Goal: Transaction & Acquisition: Purchase product/service

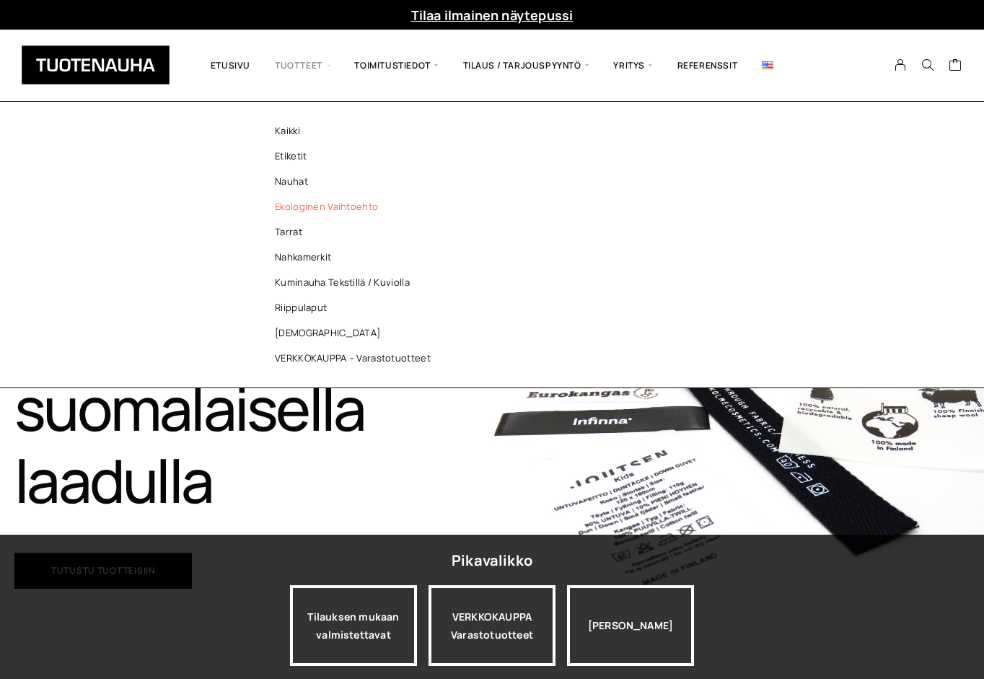
click at [307, 207] on link "Ekologinen vaihtoehto" at bounding box center [356, 206] width 209 height 25
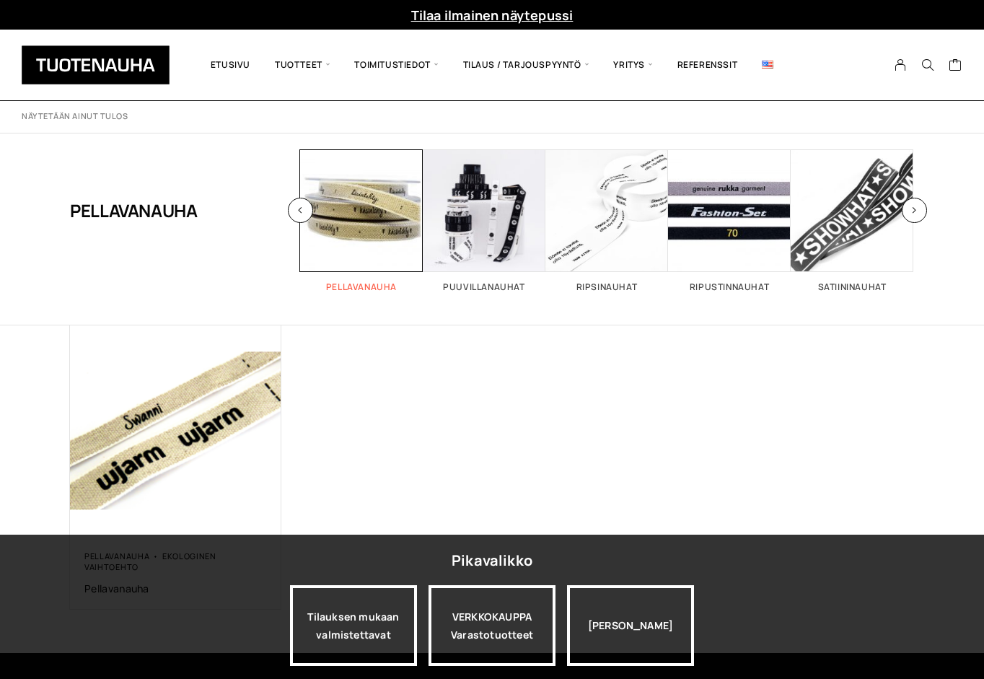
click at [368, 214] on span "Visit product category Pellavanauha" at bounding box center [361, 210] width 123 height 123
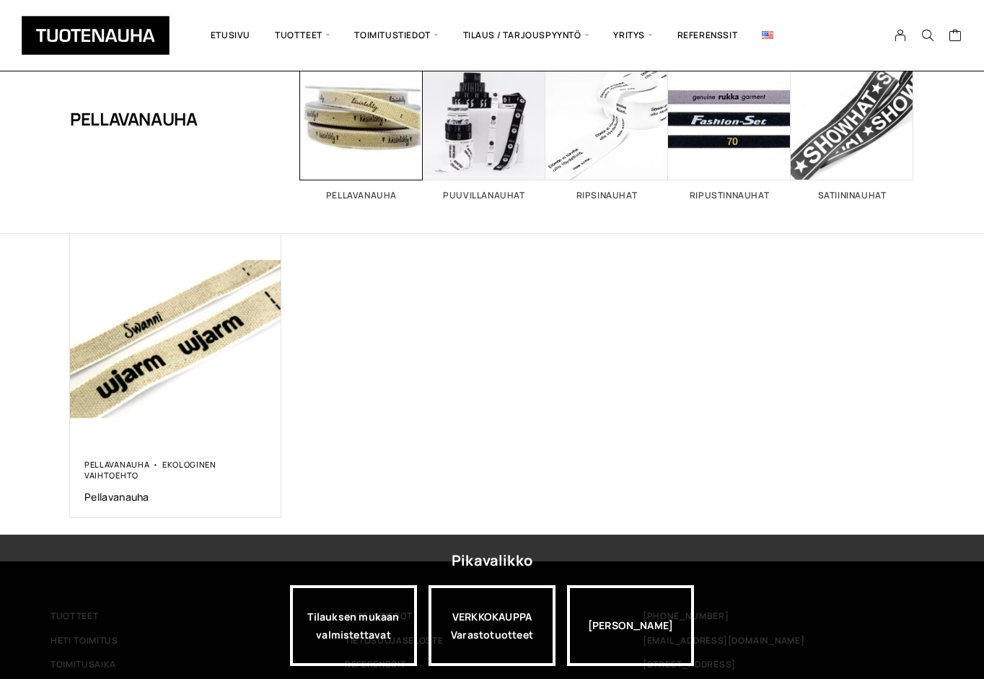
scroll to position [95, 0]
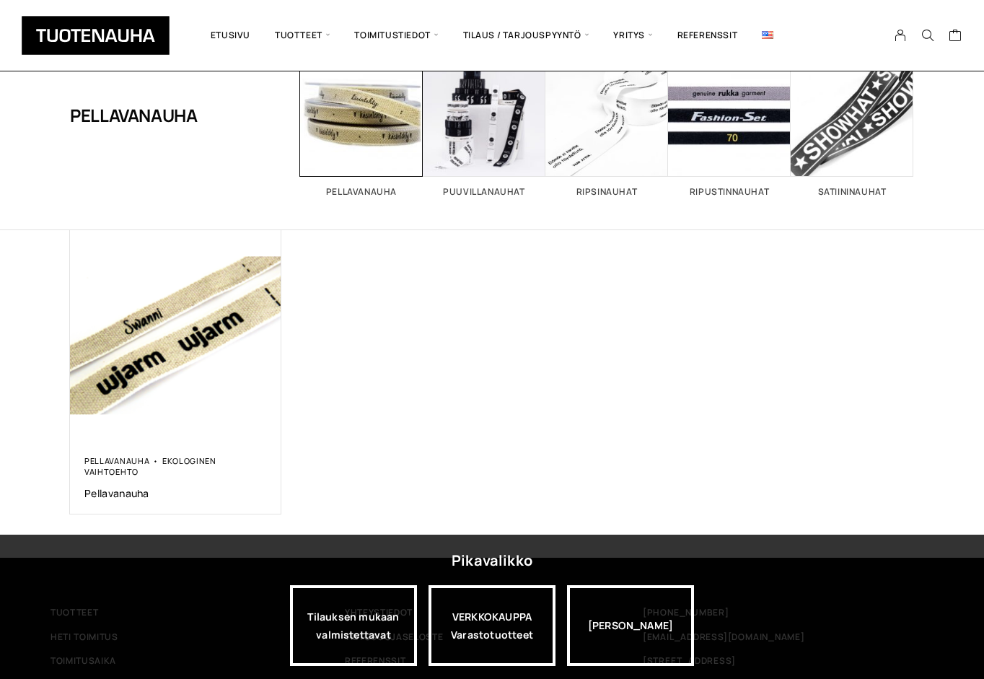
click at [374, 436] on div "Pellavanauha Ekologinen vaihtoehto Pellavanauha 0,00 €" at bounding box center [492, 372] width 844 height 284
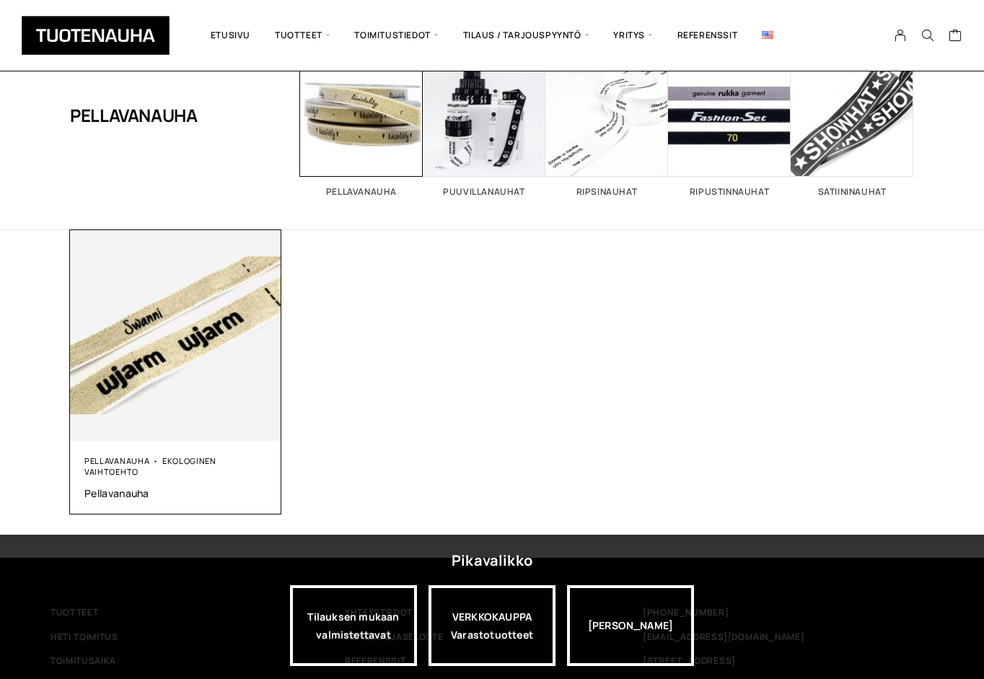
click at [177, 355] on img at bounding box center [175, 335] width 211 height 211
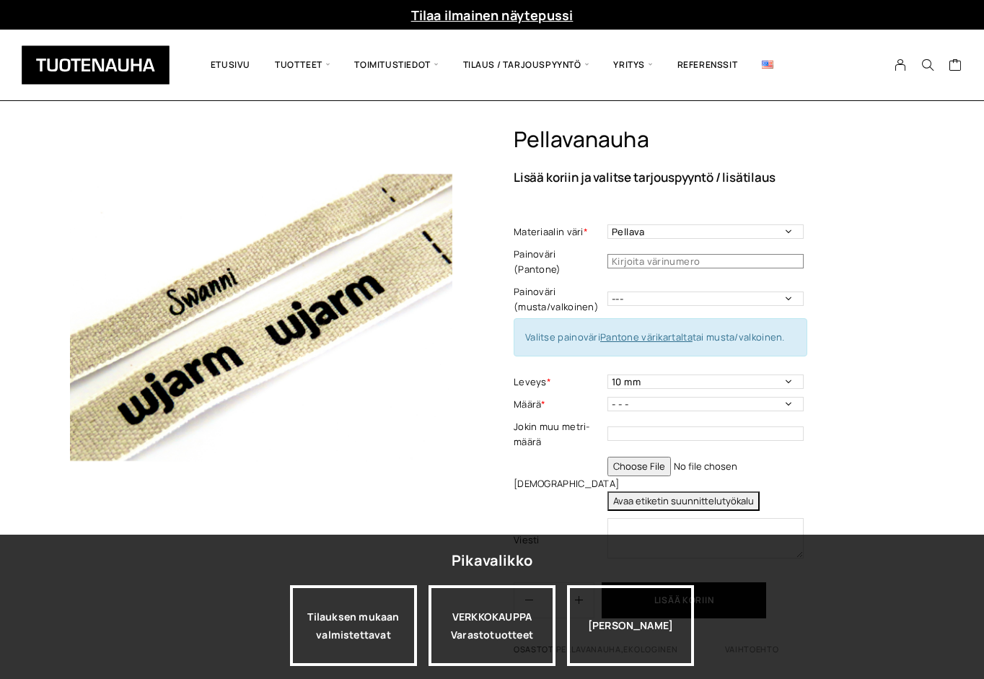
click at [749, 257] on input "text" at bounding box center [706, 261] width 196 height 14
click at [613, 254] on input "335c24" at bounding box center [706, 261] width 196 height 14
type input "#335c24"
select select "16 mm"
click at [645, 457] on input "file" at bounding box center [706, 466] width 196 height 19
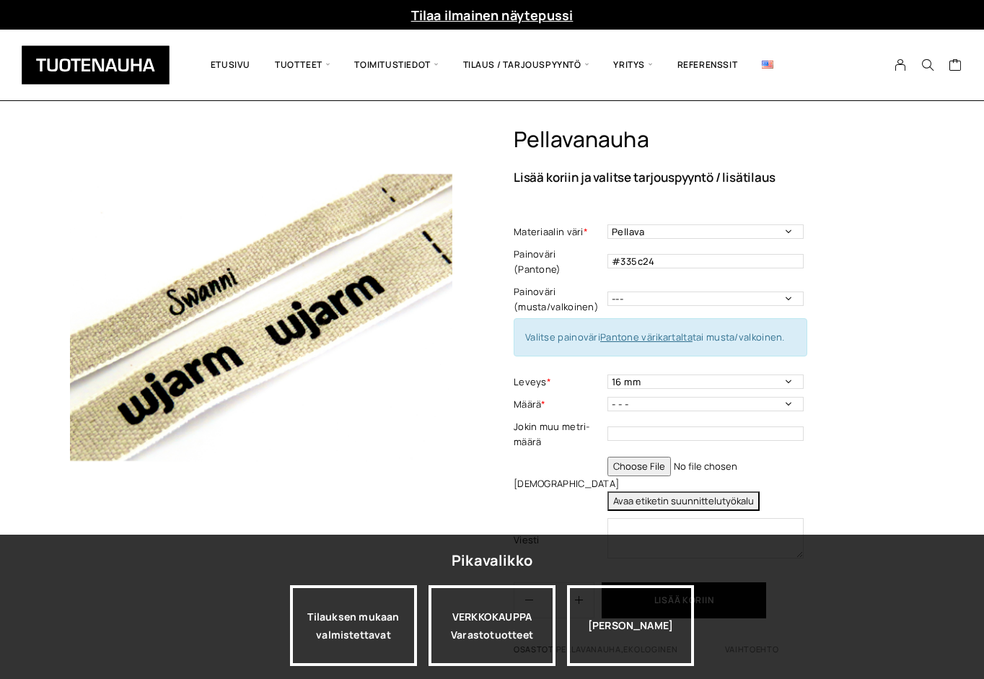
type input "C:\fakepath\logo_saimaalife.pdf"
click at [615, 427] on input "text" at bounding box center [706, 434] width 196 height 14
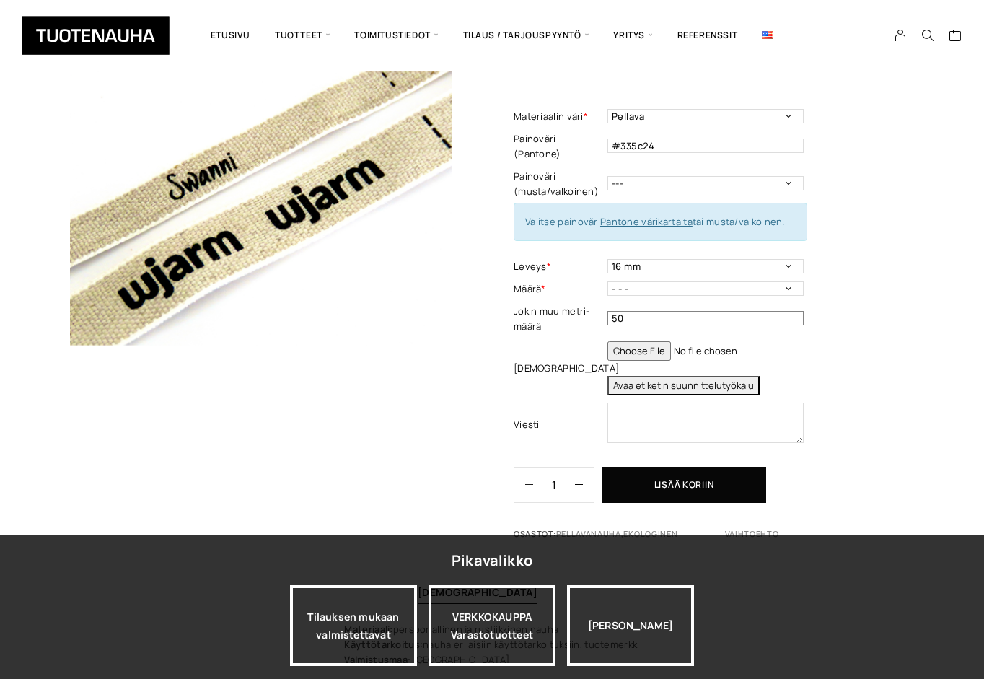
scroll to position [125, 0]
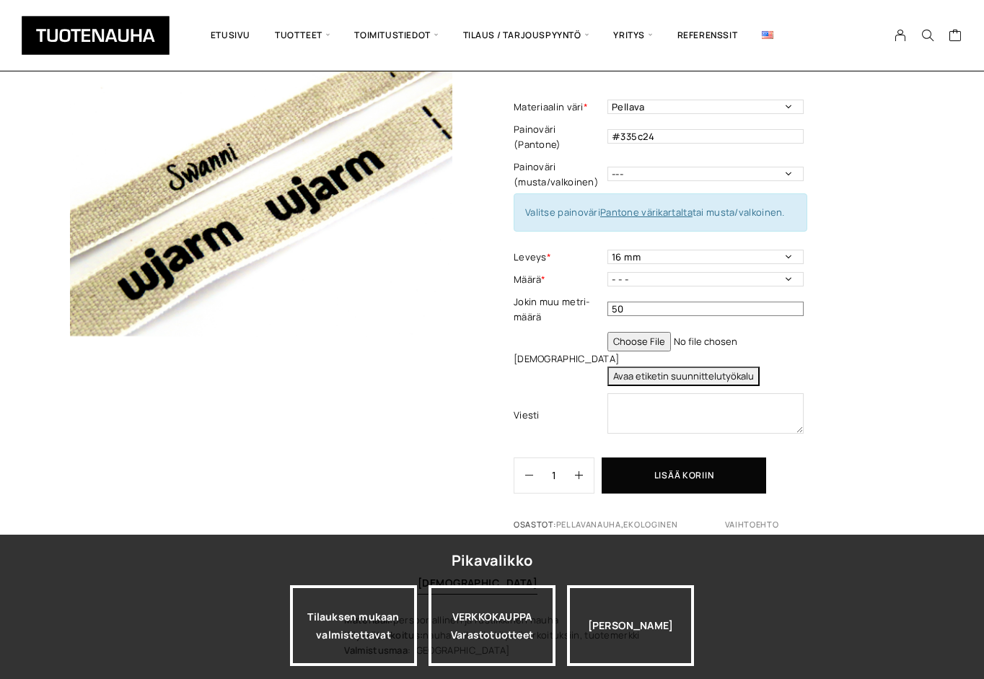
type input "50"
click at [447, 435] on div at bounding box center [261, 268] width 383 height 534
click at [620, 394] on textarea at bounding box center [706, 413] width 196 height 40
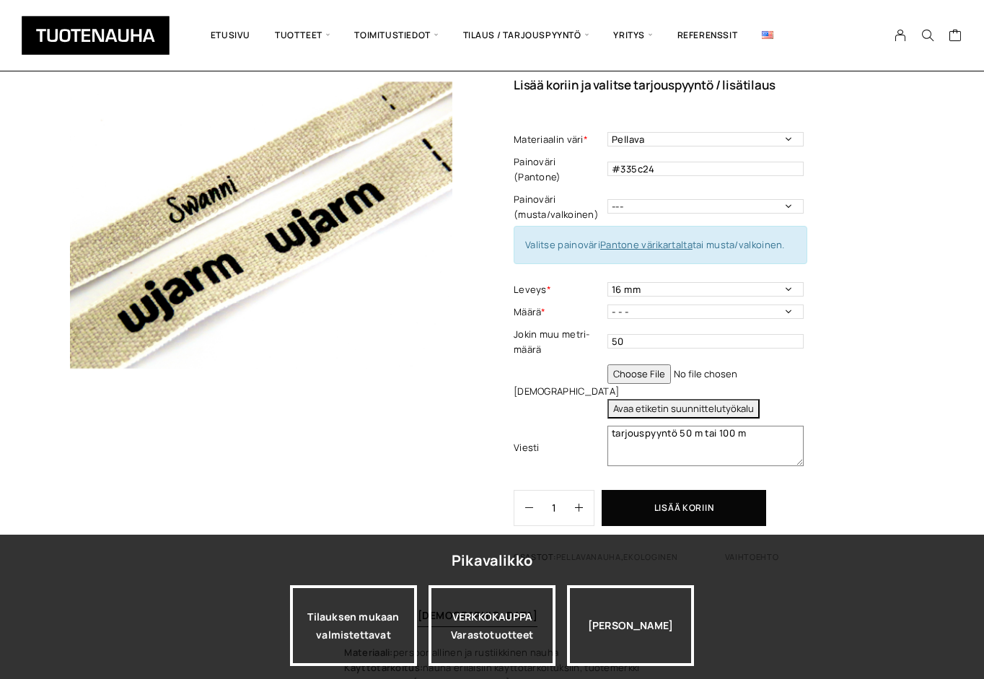
scroll to position [95, 0]
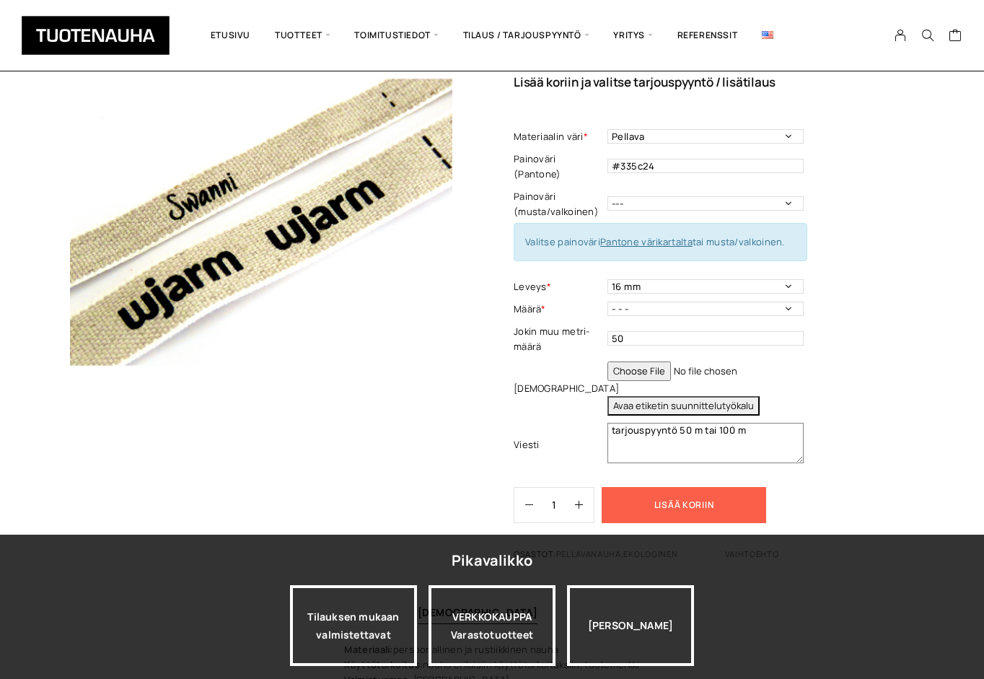
type textarea "tarjouspyyntö 50 m tai 100 m"
click at [681, 494] on button "Lisää koriin" at bounding box center [684, 505] width 165 height 36
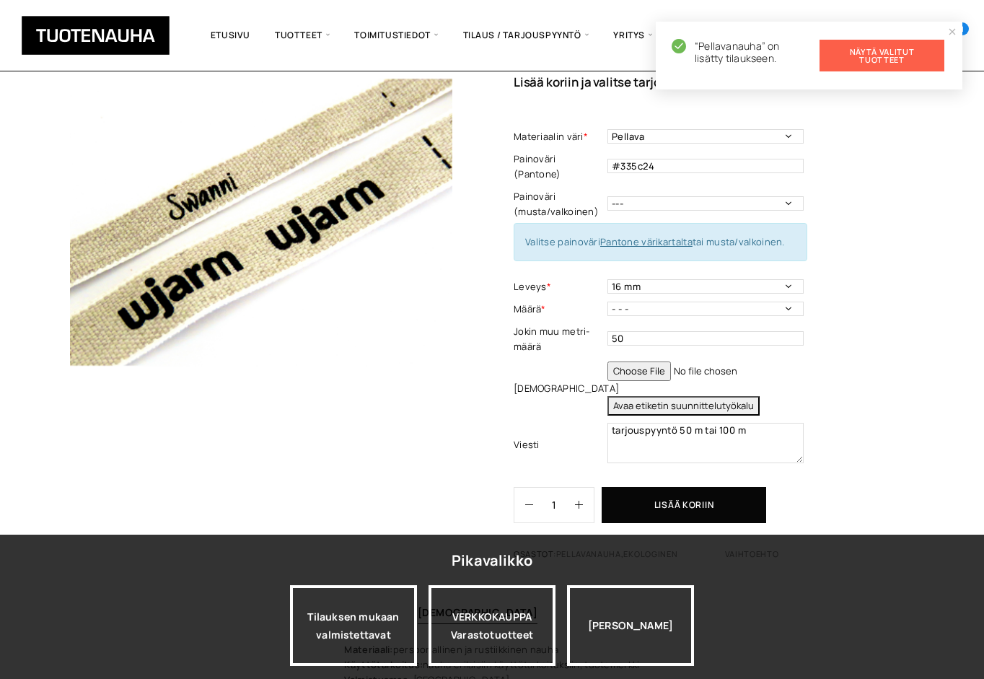
click at [873, 51] on link "Näytä valitut tuotteet" at bounding box center [882, 56] width 125 height 32
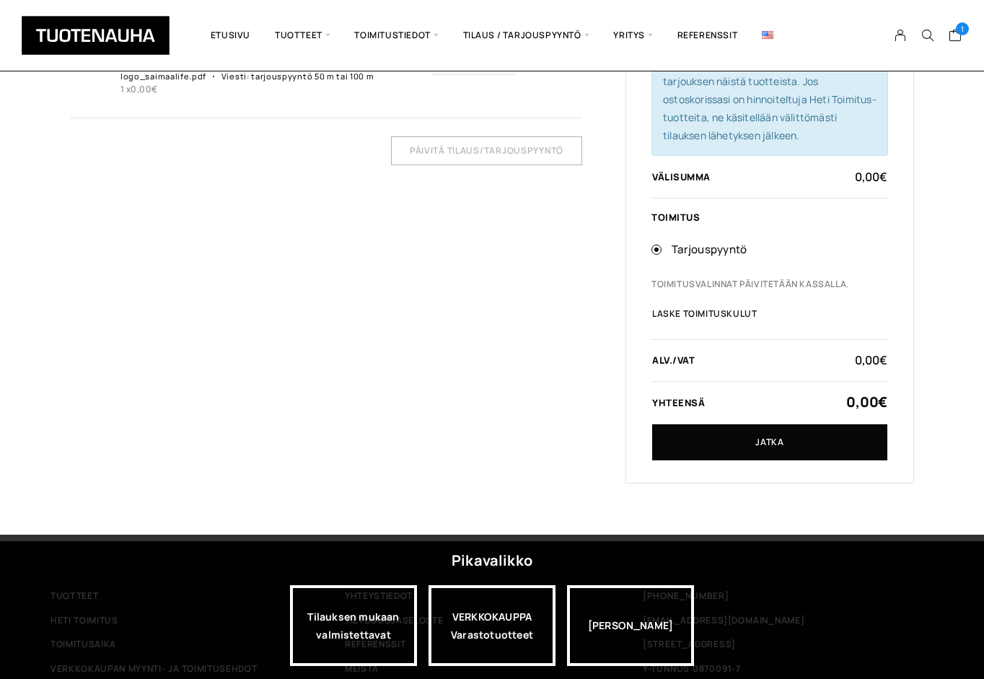
scroll to position [217, 0]
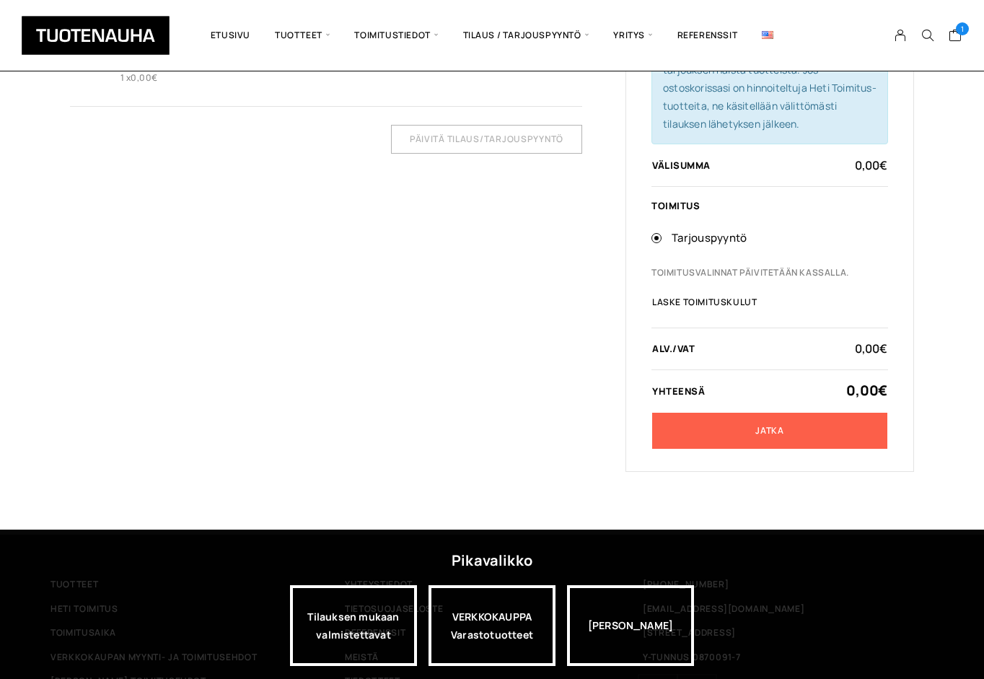
click at [762, 430] on link "Jatka" at bounding box center [769, 431] width 235 height 36
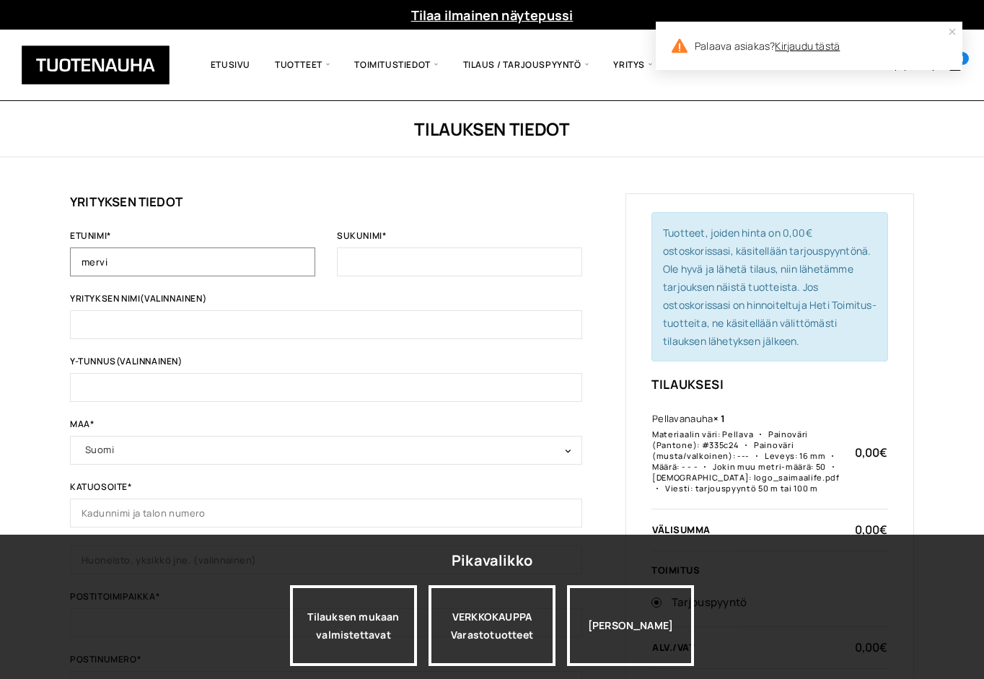
type input "mervi"
type input "pesonen"
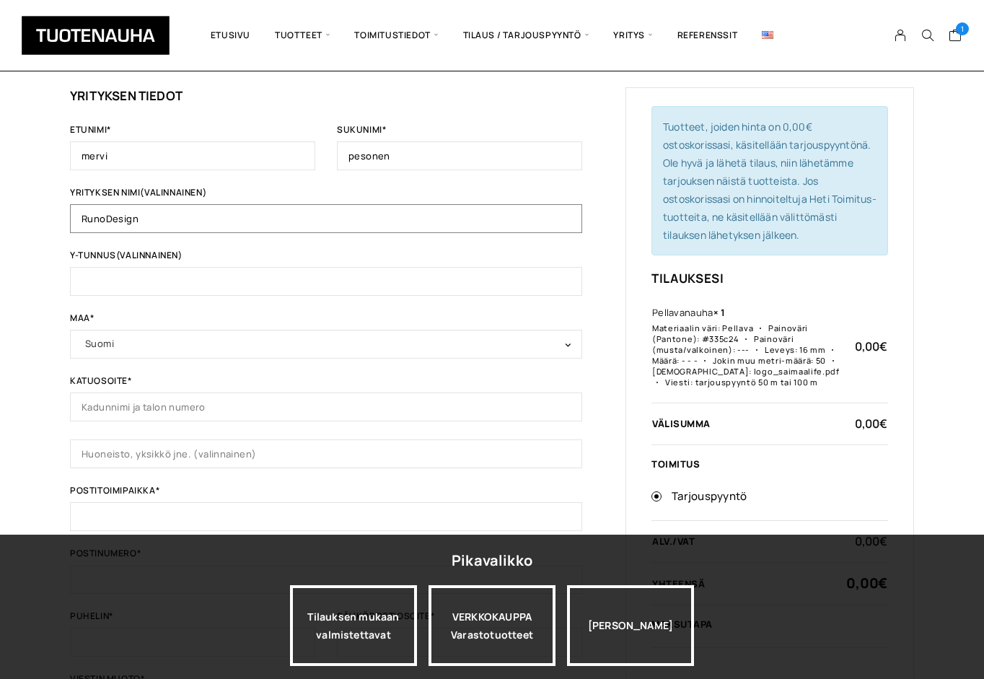
scroll to position [122, 0]
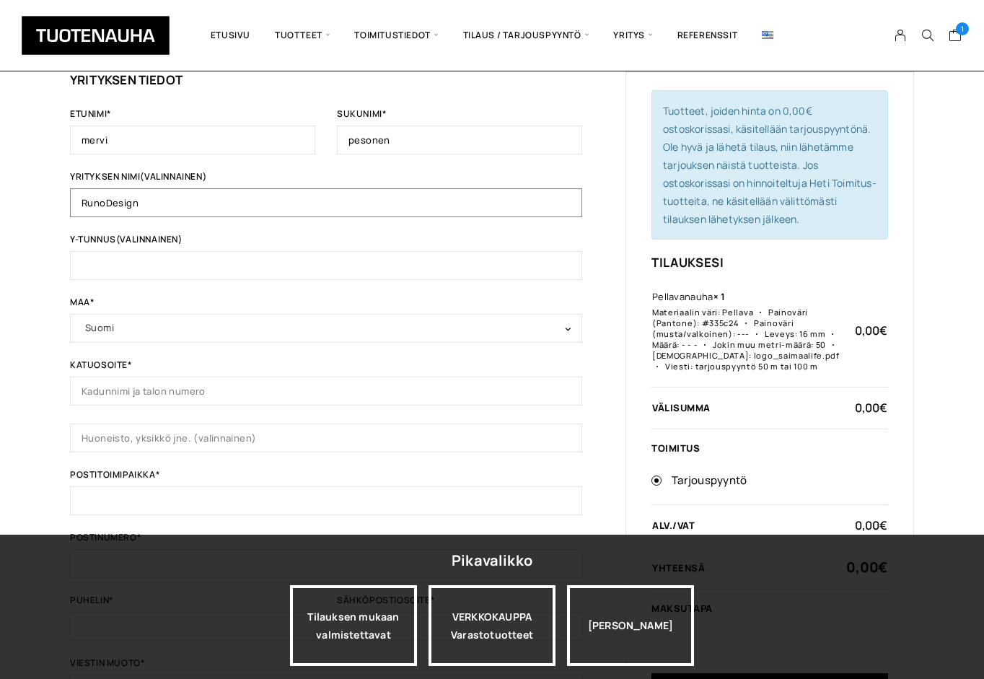
type input "RunoDesign"
type input "vetehisenkatu 13"
type input "57200"
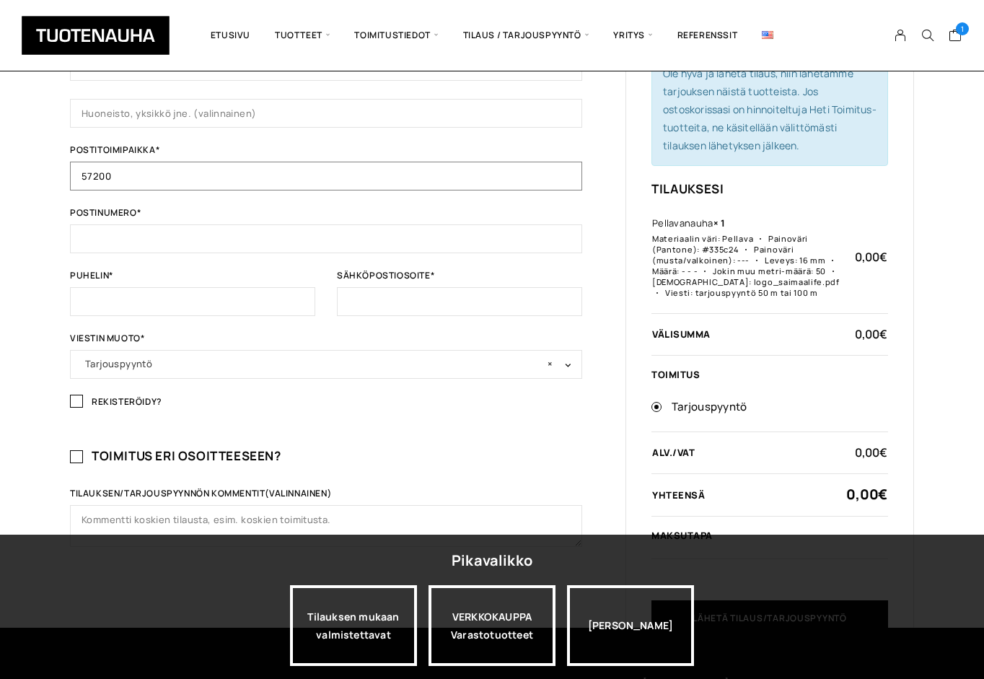
scroll to position [494, 0]
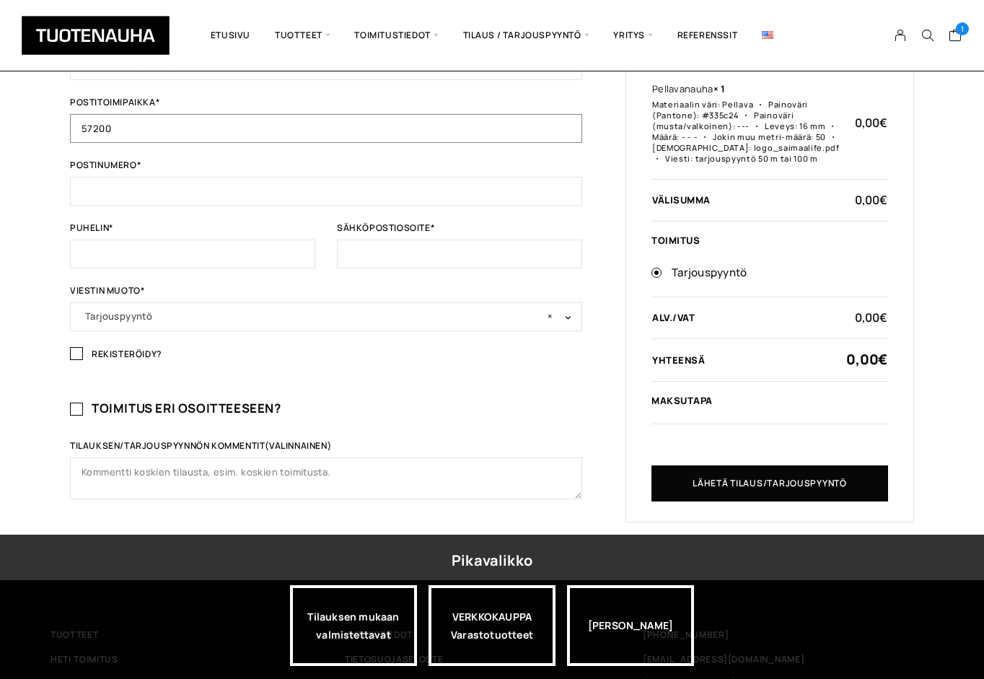
drag, startPoint x: 134, startPoint y: 130, endPoint x: 61, endPoint y: 124, distance: 72.4
click at [61, 125] on div "Tilauksen tiedot Jos olet ostanut tästä kaupasta aiemmin, kirjoita tietosi alla…" at bounding box center [492, 94] width 984 height 974
click at [100, 186] on input "Postinumero *" at bounding box center [326, 191] width 512 height 29
type input "57200"
click at [107, 119] on input "Postitoimipaikka *" at bounding box center [326, 128] width 512 height 29
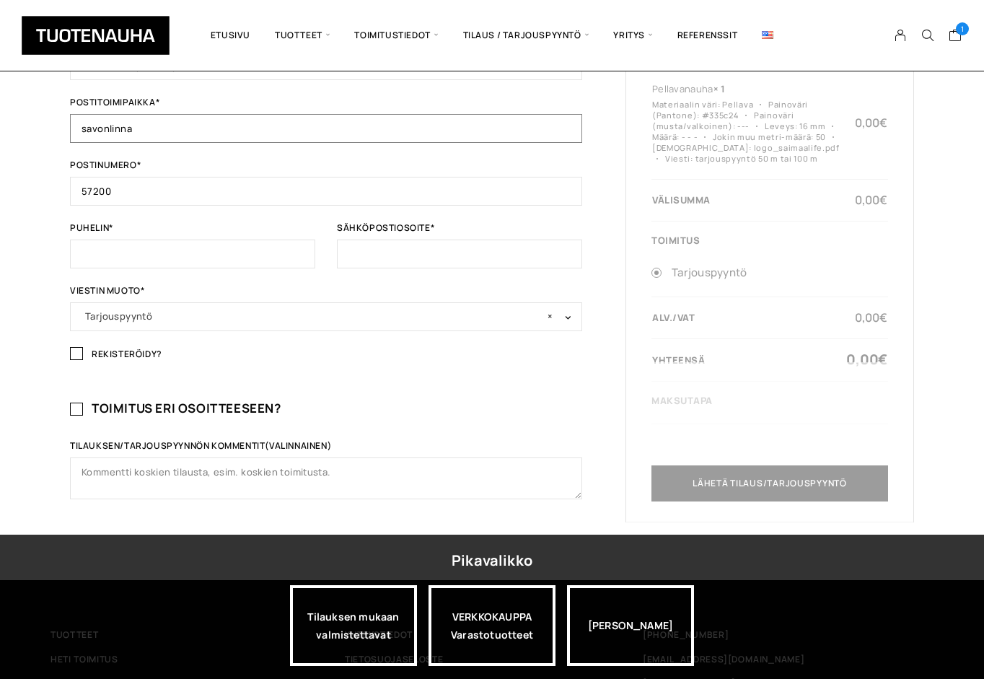
type input "savonlinna"
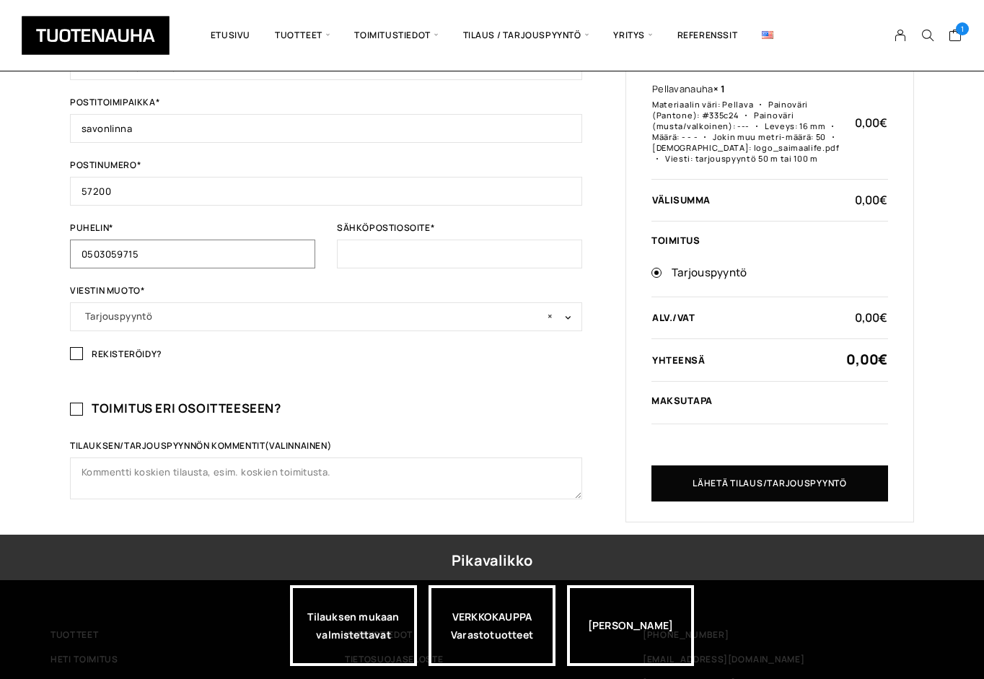
type input "0503059715"
type input "[EMAIL_ADDRESS][DOMAIN_NAME]"
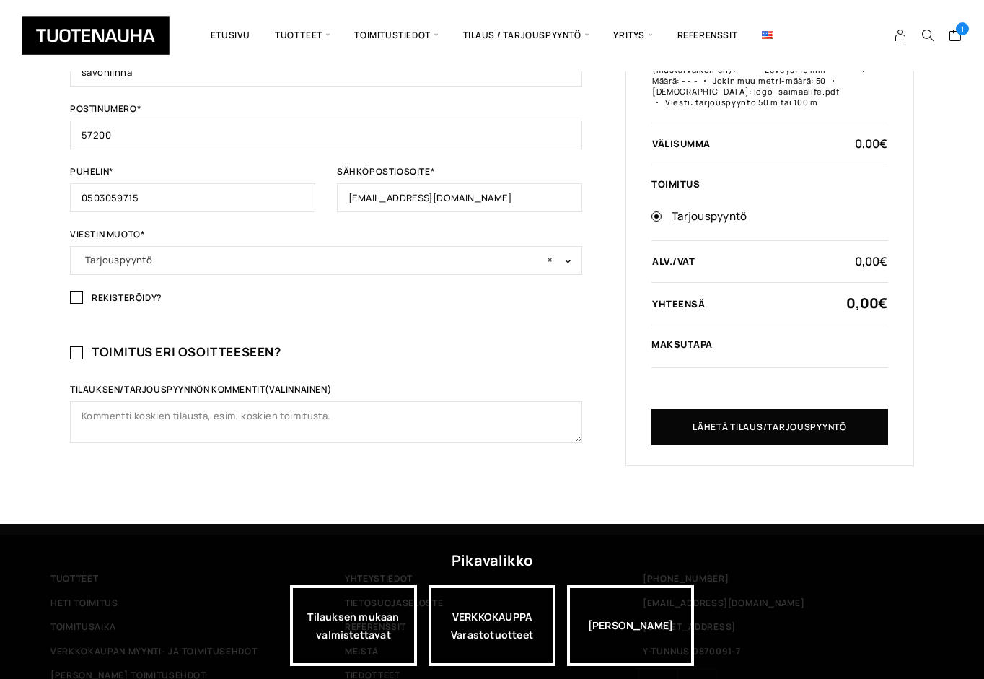
scroll to position [549, 0]
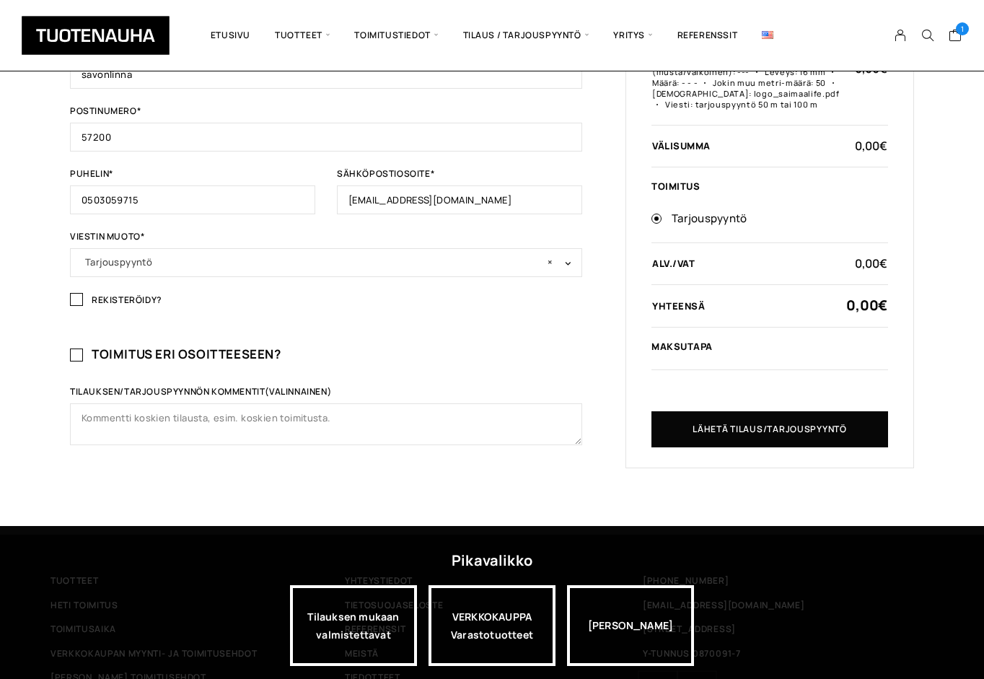
click at [375, 356] on h3 "Toimitus eri osoitteeseen?" at bounding box center [326, 354] width 512 height 17
click at [83, 356] on input "Toimitus eri osoitteeseen?" at bounding box center [76, 355] width 13 height 13
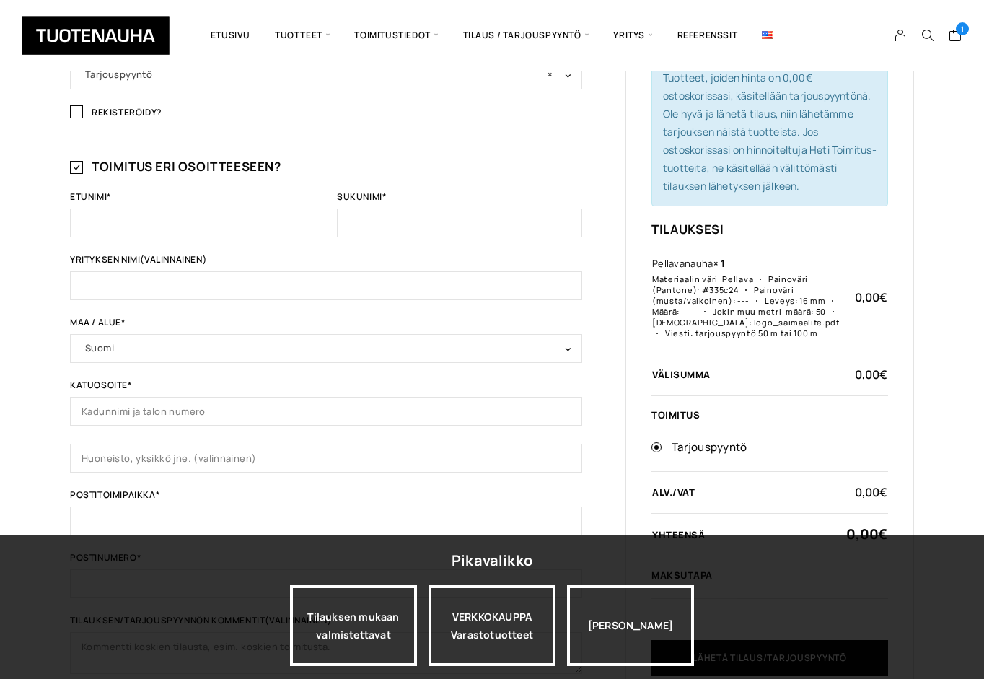
scroll to position [734, 0]
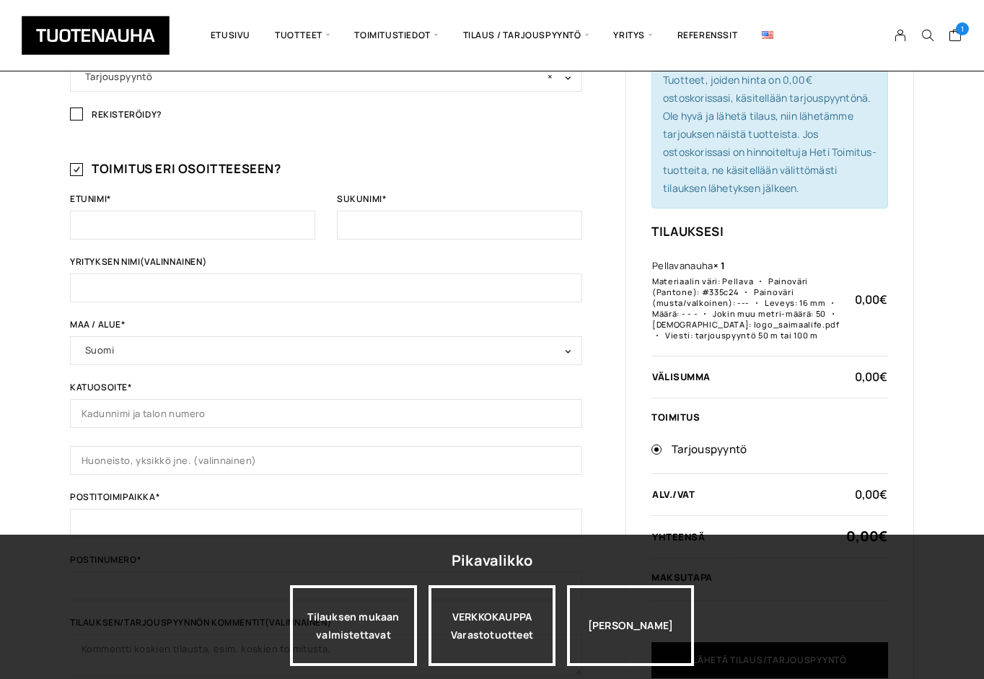
click at [76, 170] on input "Toimitus eri osoitteeseen?" at bounding box center [76, 169] width 13 height 13
checkbox input "false"
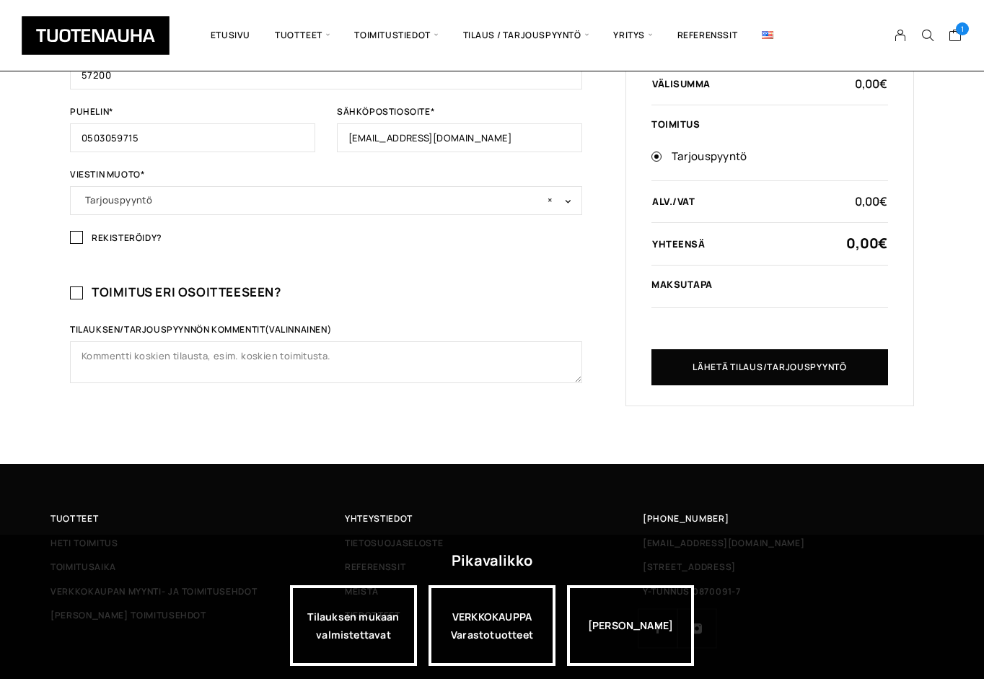
scroll to position [608, 0]
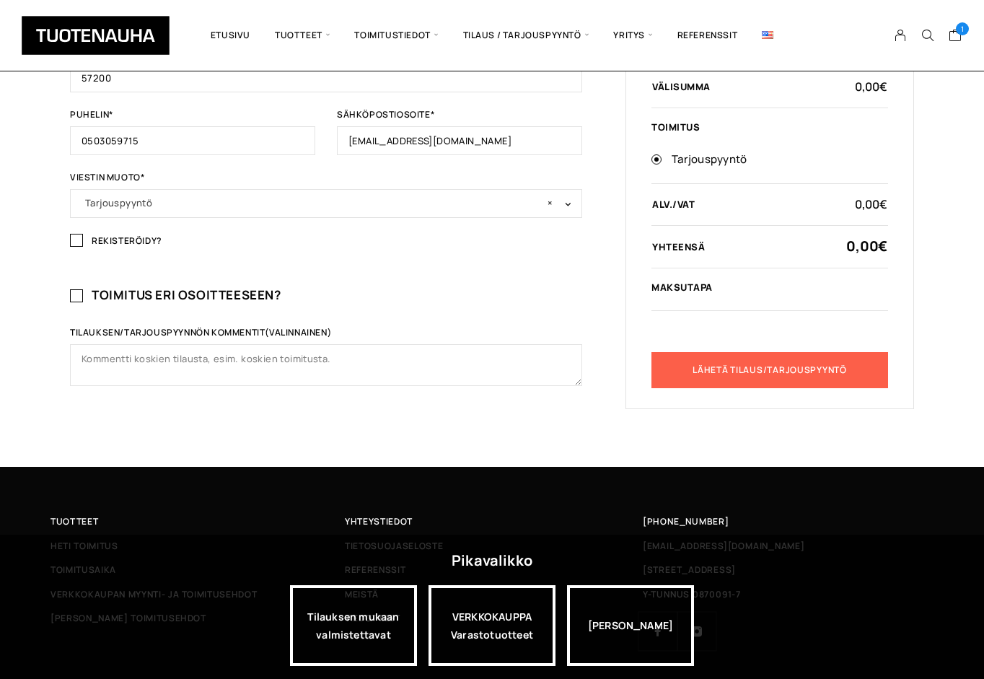
click at [746, 378] on button "Lähetä tilaus/tarjouspyyntö" at bounding box center [770, 370] width 237 height 36
